Goal: Information Seeking & Learning: Compare options

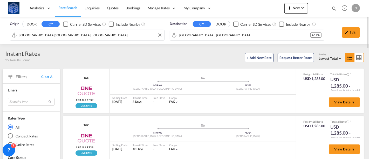
click at [101, 38] on input "[GEOGRAPHIC_DATA]/[GEOGRAPHIC_DATA], [GEOGRAPHIC_DATA]" at bounding box center [90, 35] width 142 height 8
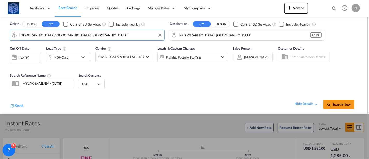
click at [101, 38] on input "[GEOGRAPHIC_DATA]/[GEOGRAPHIC_DATA], [GEOGRAPHIC_DATA]" at bounding box center [90, 35] width 142 height 8
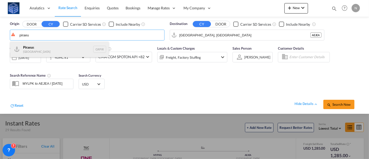
click at [78, 47] on div "Piraeu s Greece GRPIR" at bounding box center [59, 50] width 99 height 16
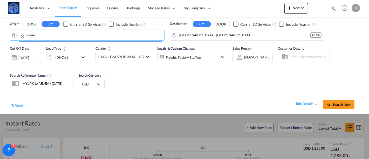
type input "Piraeus, GRPIR"
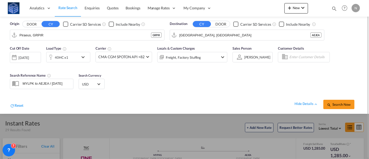
click at [59, 60] on div "40HC x1" at bounding box center [62, 57] width 14 height 7
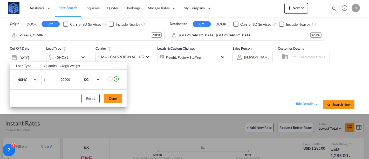
click at [32, 84] on md-select-value "40HC" at bounding box center [27, 79] width 21 height 9
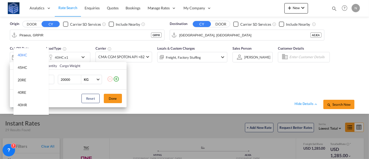
scroll to position [25, 0]
click at [26, 94] on div "40RE" at bounding box center [22, 92] width 9 height 5
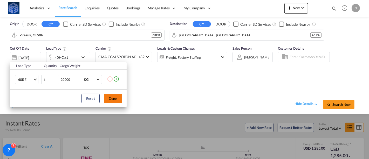
click at [117, 101] on button "Done" at bounding box center [113, 98] width 18 height 9
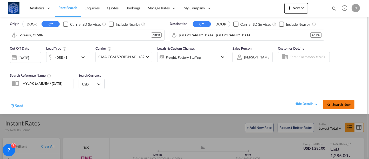
click at [337, 101] on button "Search Now" at bounding box center [339, 104] width 31 height 9
